Goal: Information Seeking & Learning: Learn about a topic

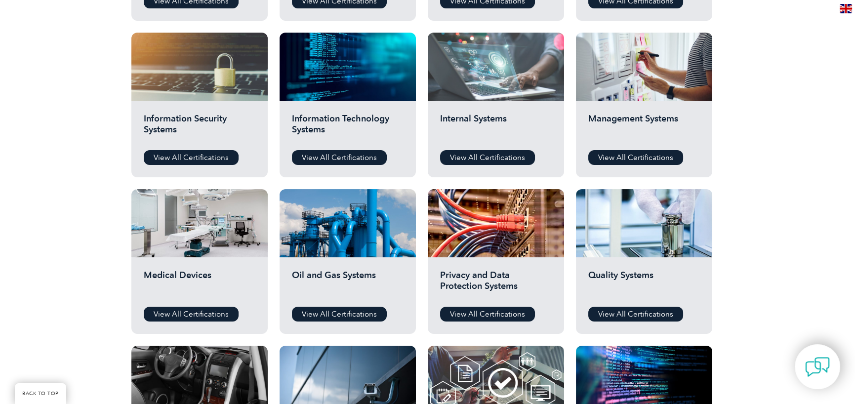
scroll to position [543, 0]
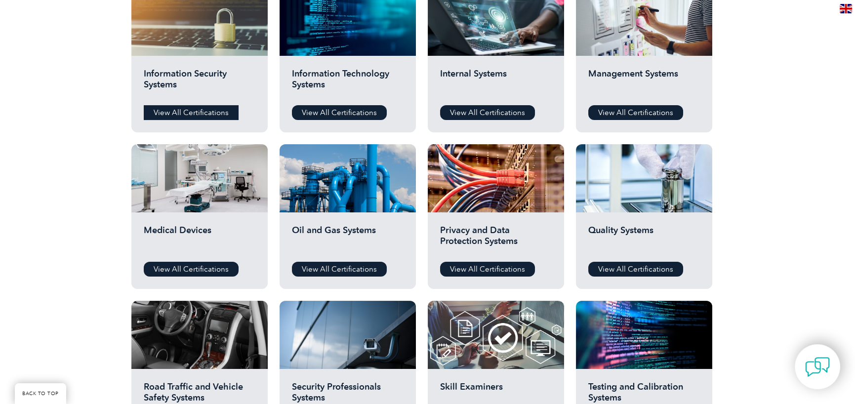
click at [197, 114] on link "View All Certifications" at bounding box center [191, 112] width 95 height 15
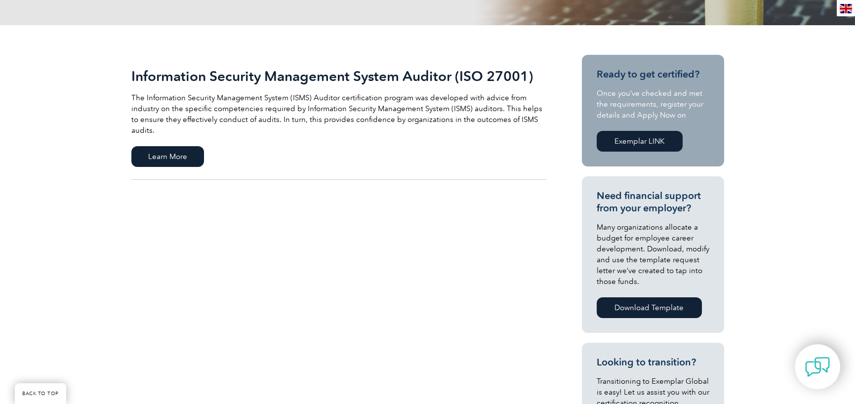
scroll to position [197, 0]
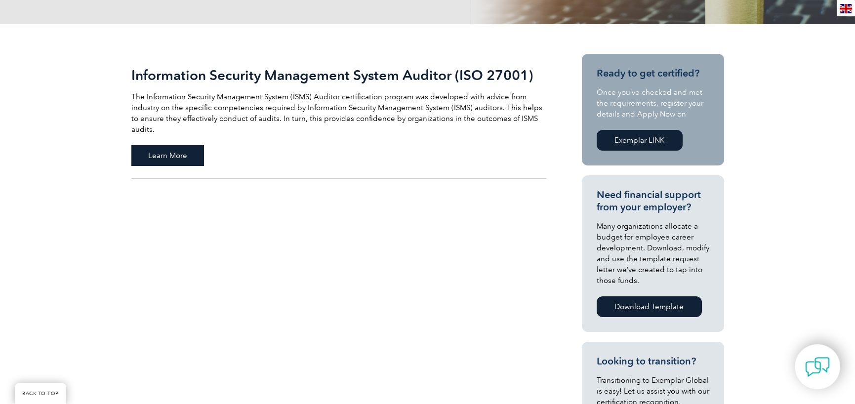
click at [163, 145] on span "Learn More" at bounding box center [167, 155] width 73 height 21
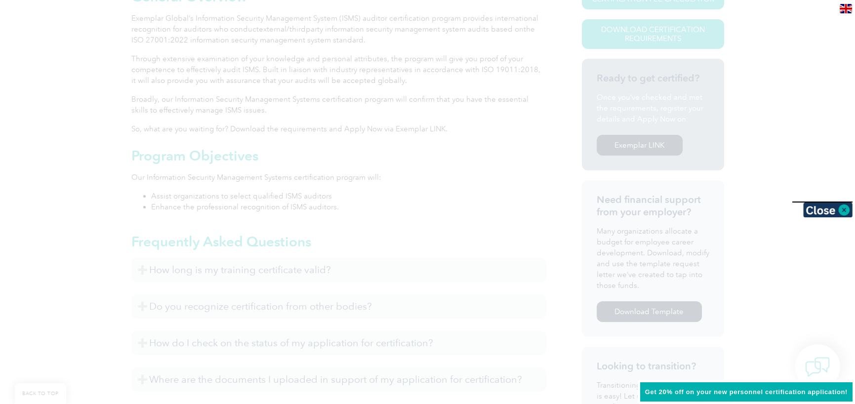
scroll to position [286, 0]
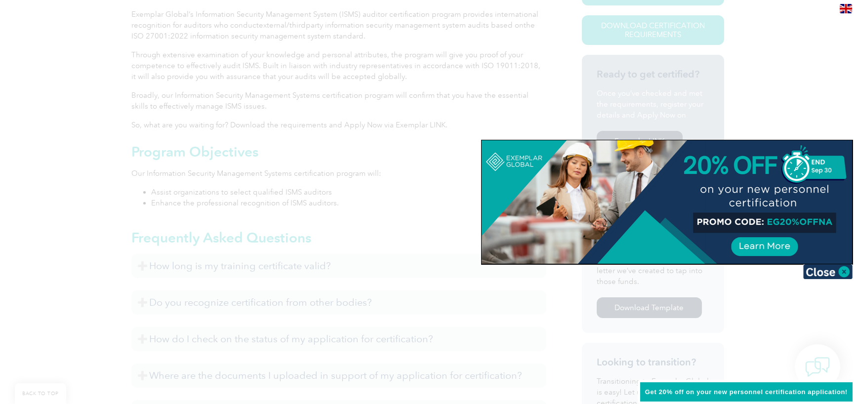
click at [355, 176] on div at bounding box center [427, 202] width 855 height 404
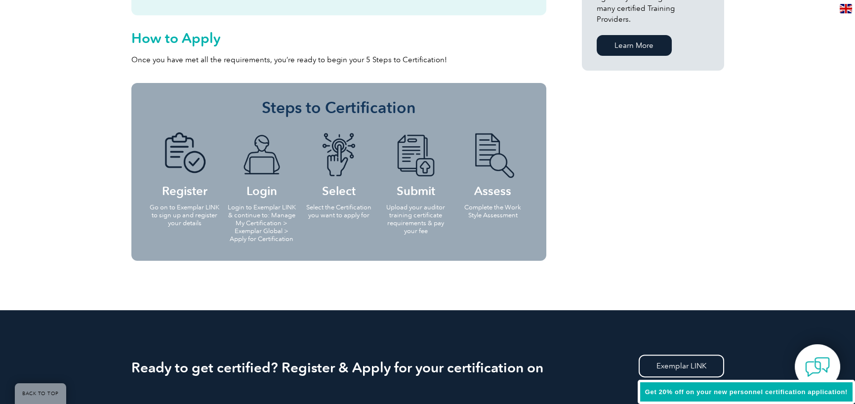
scroll to position [878, 0]
